Goal: Navigation & Orientation: Find specific page/section

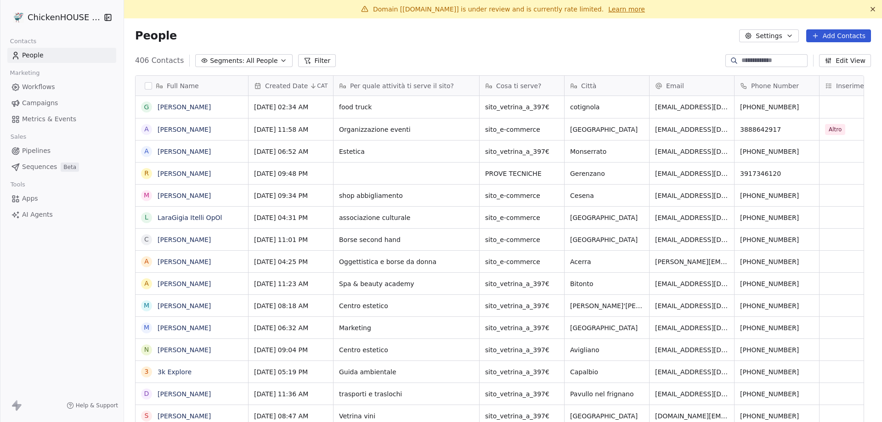
scroll to position [364, 744]
click at [181, 199] on link "[PERSON_NAME]" at bounding box center [184, 195] width 53 height 7
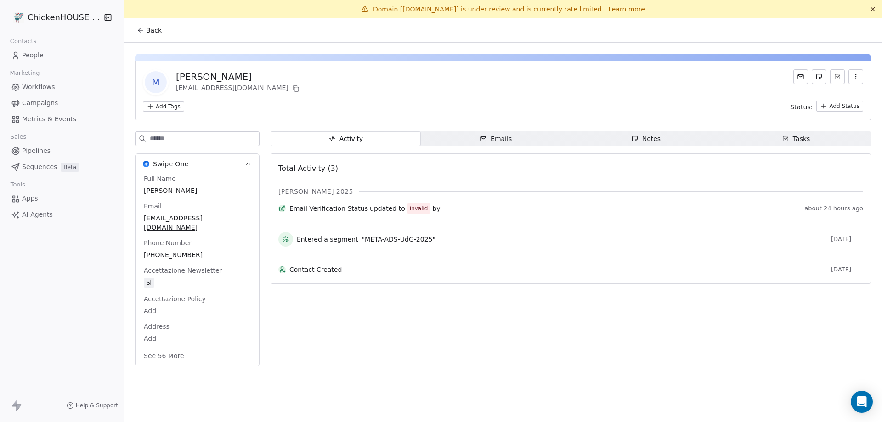
click at [637, 138] on icon "button" at bounding box center [634, 138] width 5 height 5
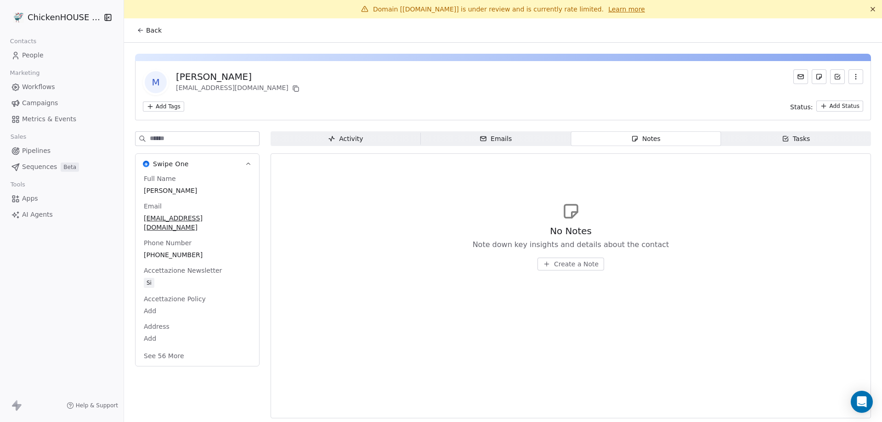
click at [34, 55] on span "People" at bounding box center [33, 56] width 22 height 10
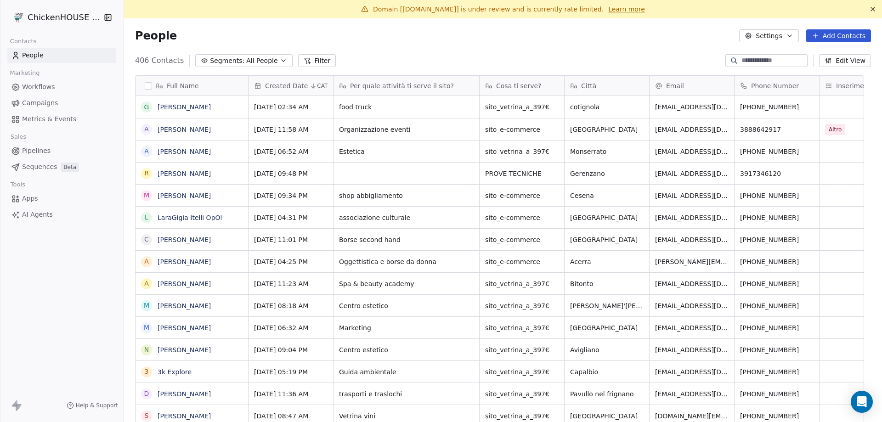
scroll to position [364, 744]
click at [169, 150] on link "[PERSON_NAME]" at bounding box center [184, 151] width 53 height 7
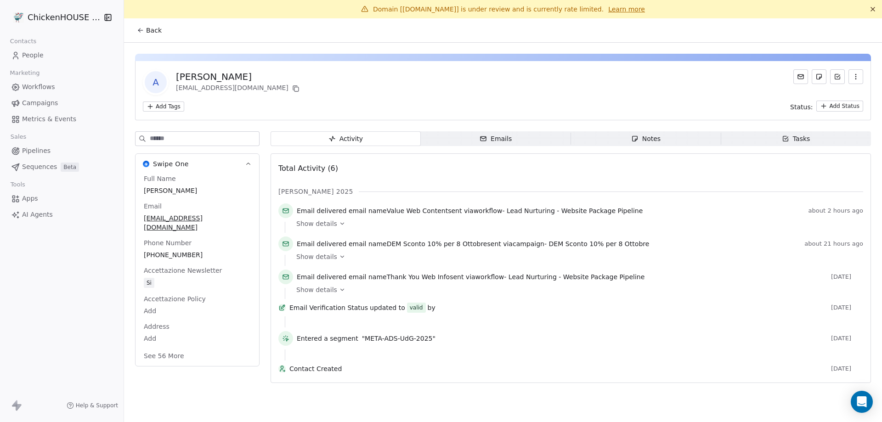
click at [668, 138] on span "Notes Notes" at bounding box center [646, 138] width 150 height 15
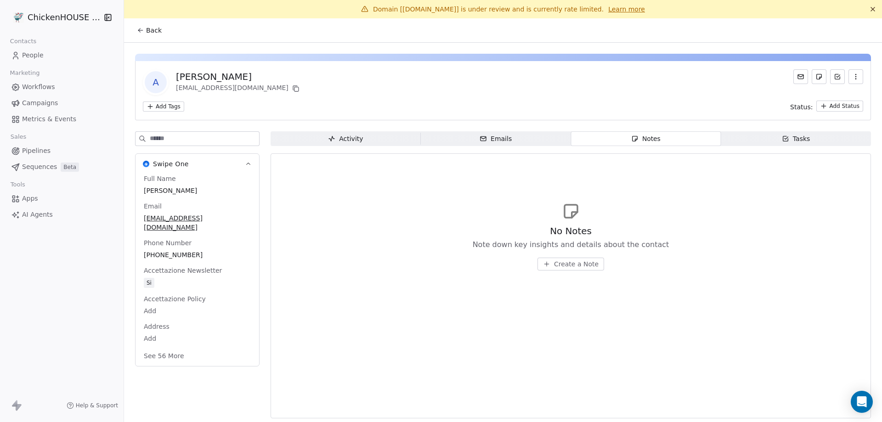
click at [40, 50] on link "People" at bounding box center [61, 55] width 109 height 15
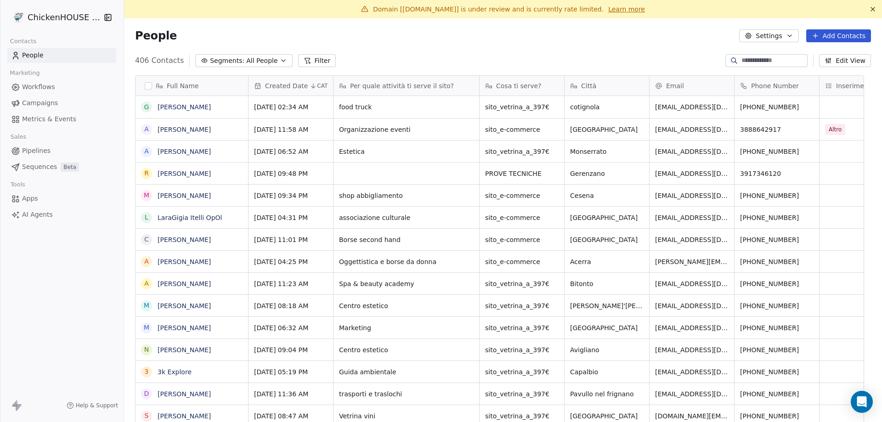
scroll to position [364, 744]
click at [192, 130] on link "[PERSON_NAME]" at bounding box center [184, 129] width 53 height 7
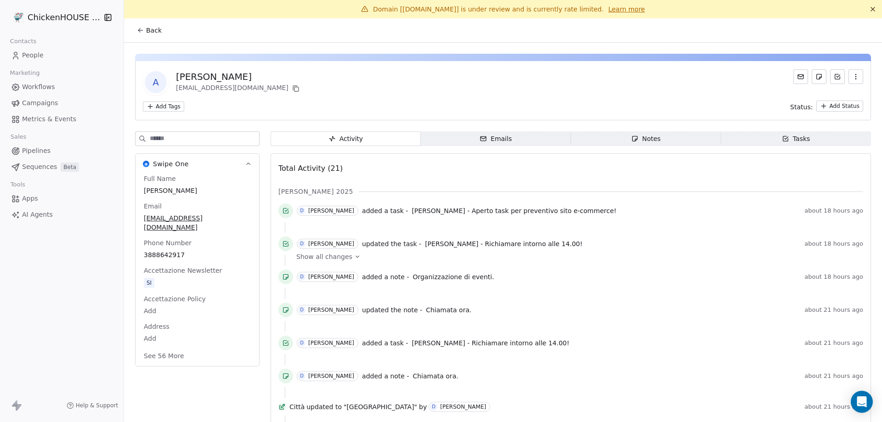
click at [639, 137] on div "Notes" at bounding box center [645, 139] width 29 height 10
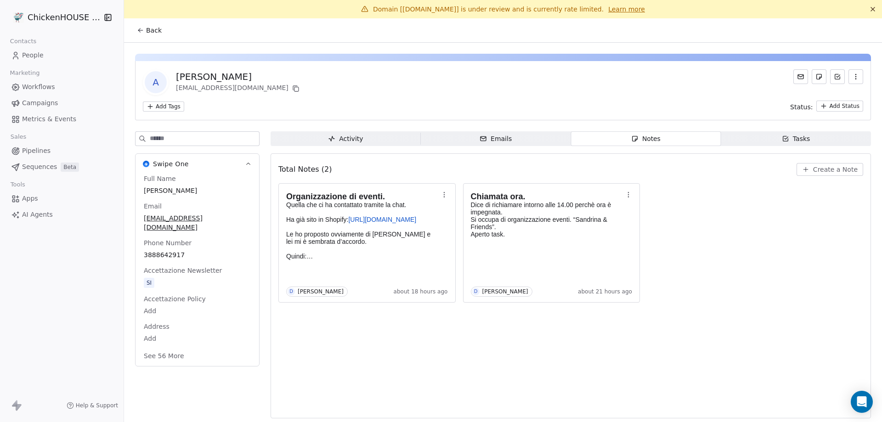
click at [28, 51] on span "People" at bounding box center [33, 56] width 22 height 10
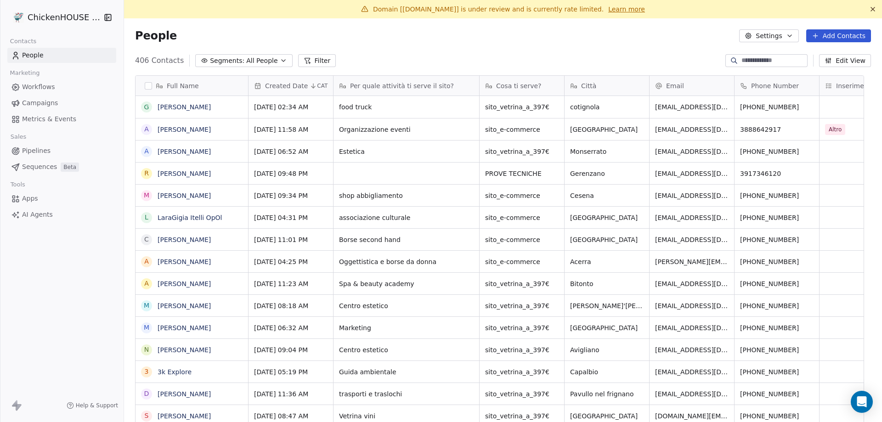
scroll to position [364, 744]
click at [174, 216] on link "LaraGigia Itelli OpOl" at bounding box center [190, 217] width 64 height 7
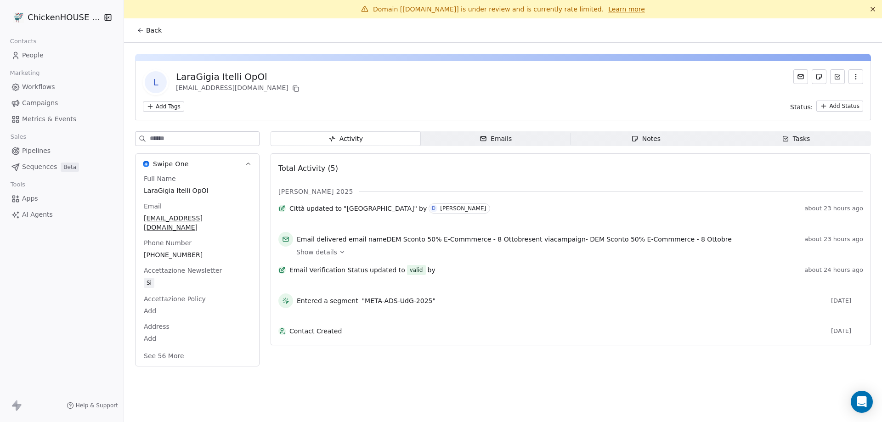
click at [670, 137] on span "Notes Notes" at bounding box center [646, 138] width 150 height 15
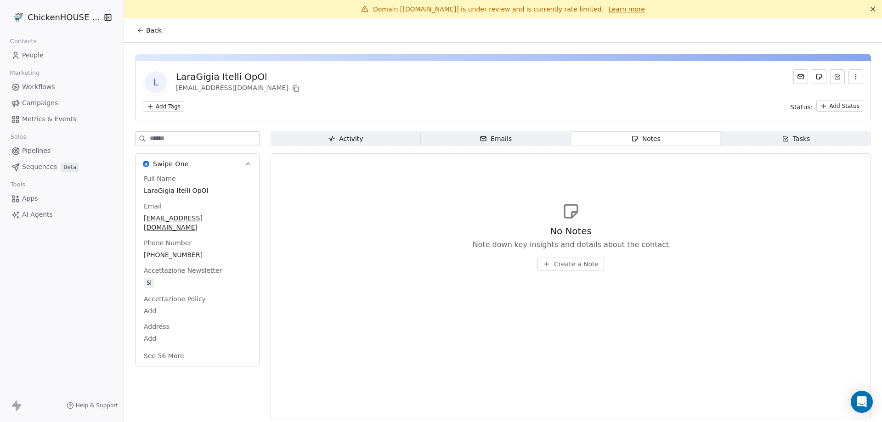
click at [35, 57] on span "People" at bounding box center [33, 56] width 22 height 10
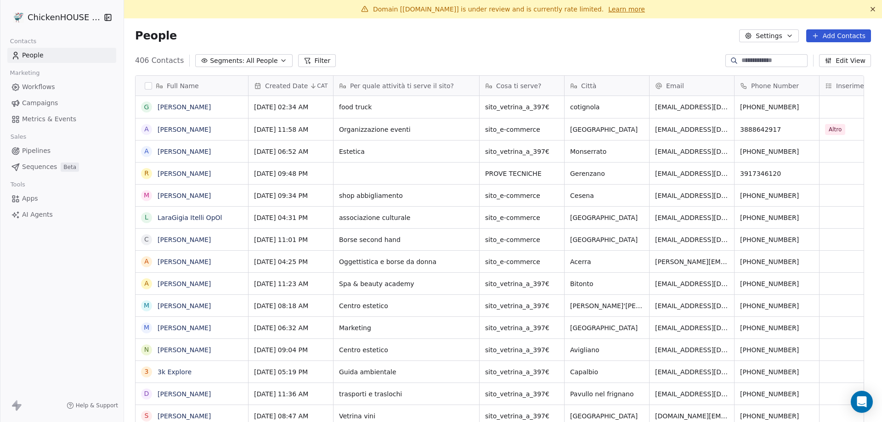
scroll to position [364, 744]
